Goal: Navigation & Orientation: Find specific page/section

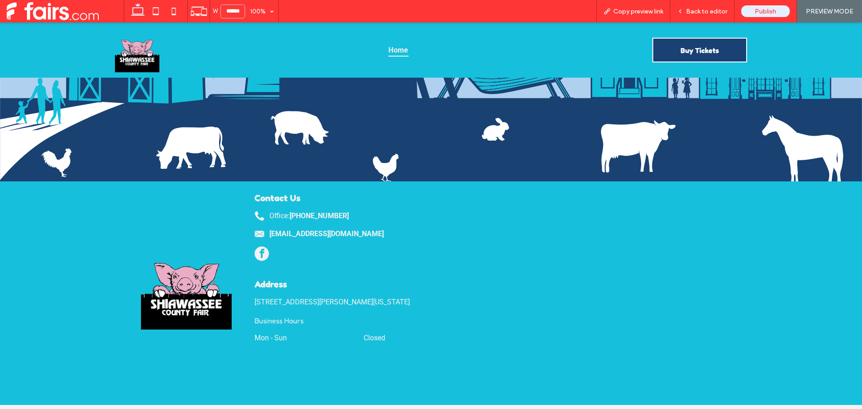
scroll to position [763, 0]
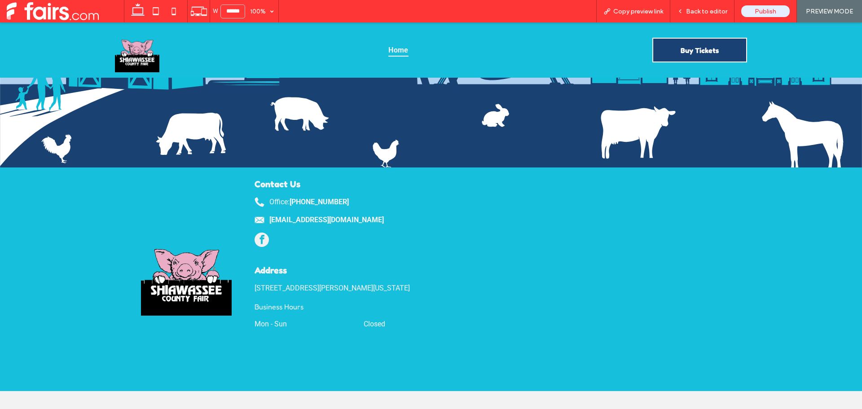
click at [130, 167] on div at bounding box center [186, 270] width 123 height 206
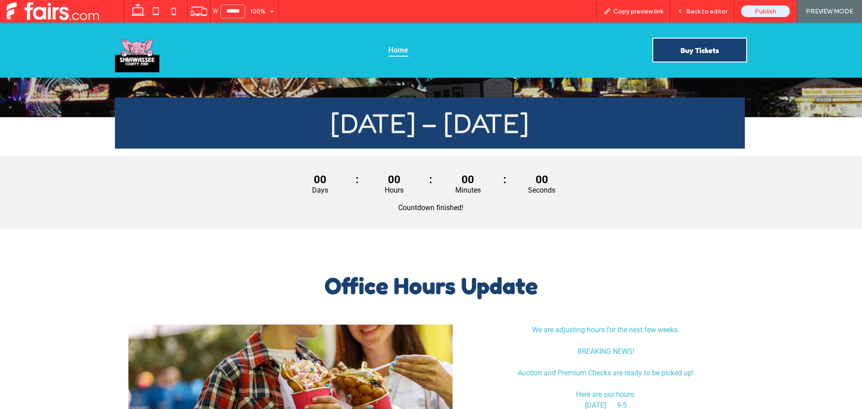
scroll to position [269, 0]
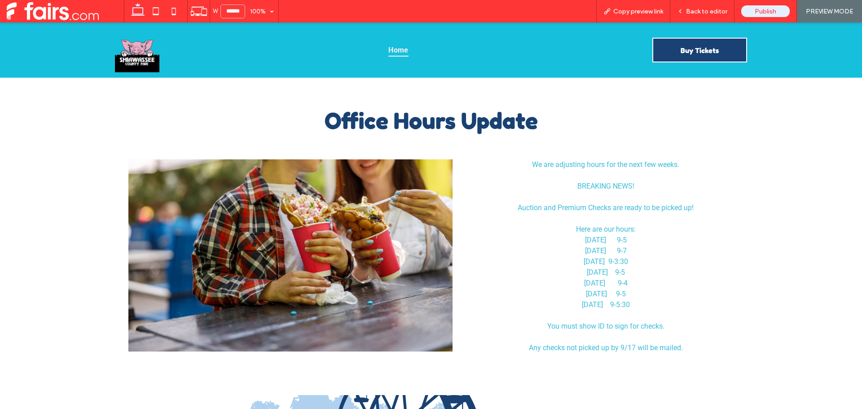
click at [46, 14] on span at bounding box center [65, 11] width 117 height 18
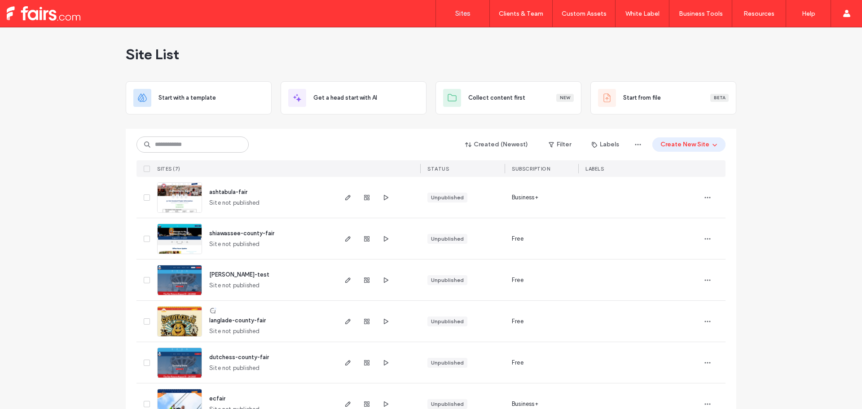
scroll to position [68, 0]
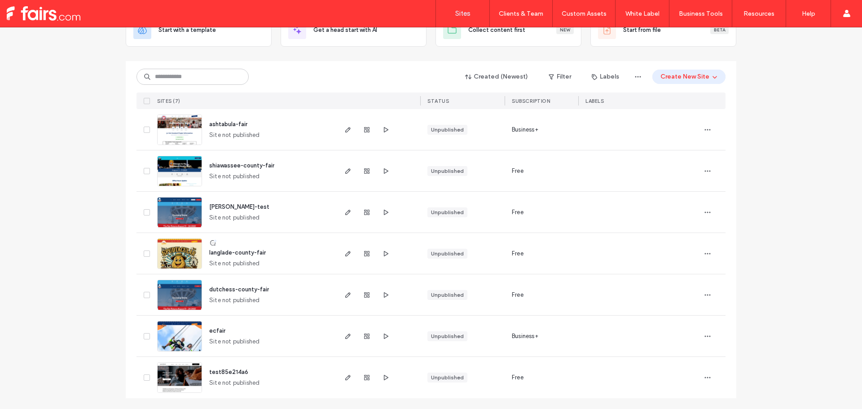
click at [86, 155] on div "Site List Start with a template Get a head start with AI Collect content first …" at bounding box center [431, 184] width 862 height 449
click at [238, 123] on span "ashtabula-fair" at bounding box center [228, 124] width 38 height 7
